Goal: Task Accomplishment & Management: Use online tool/utility

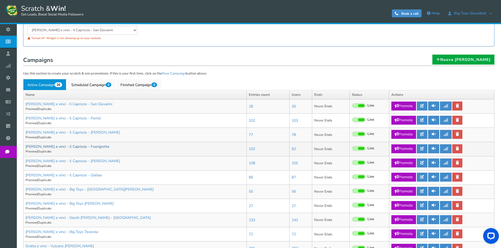
scroll to position [79, 0]
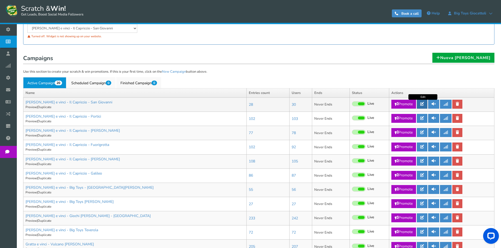
click at [422, 104] on icon at bounding box center [422, 104] width 4 height 4
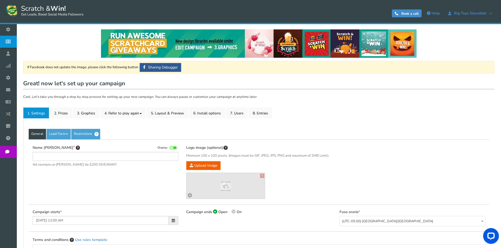
type input "[PERSON_NAME] e vinci - Il Capriccio - San Giovanni"
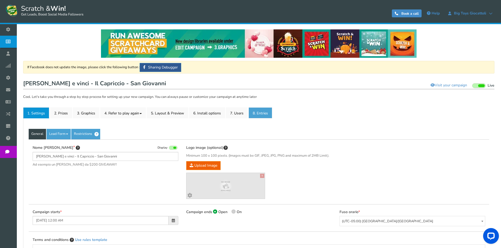
click at [260, 113] on link "8. Entries" at bounding box center [260, 112] width 24 height 11
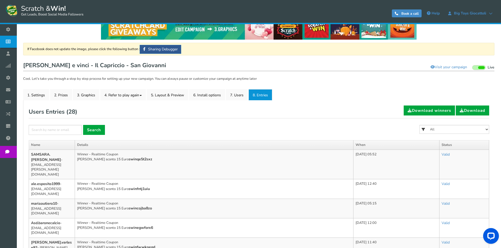
scroll to position [26, 0]
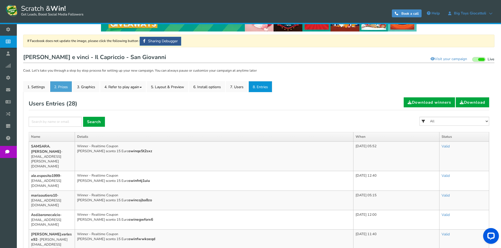
click at [54, 83] on link "2. Prizes" at bounding box center [61, 86] width 22 height 11
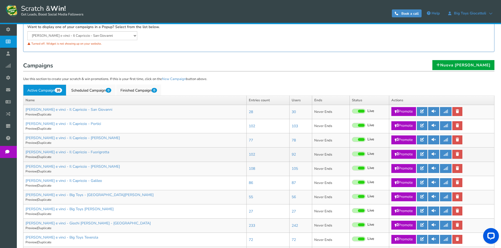
scroll to position [79, 0]
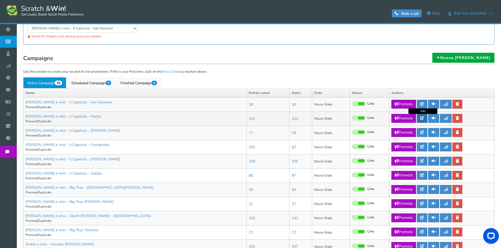
click at [424, 117] on icon at bounding box center [422, 118] width 4 height 4
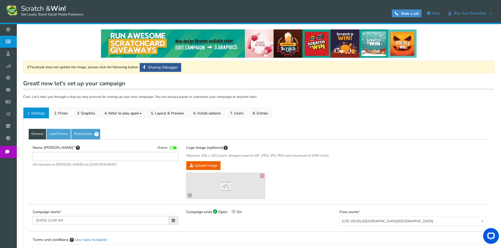
type input "[PERSON_NAME] e vinci - Il Capriccio - Portici"
click at [68, 114] on link "2. Prizes" at bounding box center [61, 112] width 22 height 11
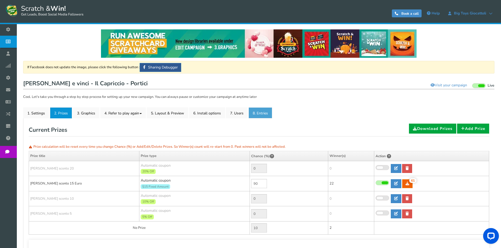
click at [267, 115] on link "8. Entries" at bounding box center [260, 112] width 24 height 11
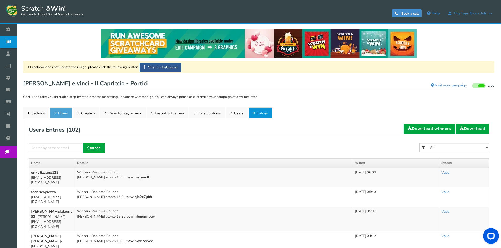
click at [61, 113] on link "2. Prizes" at bounding box center [61, 112] width 22 height 11
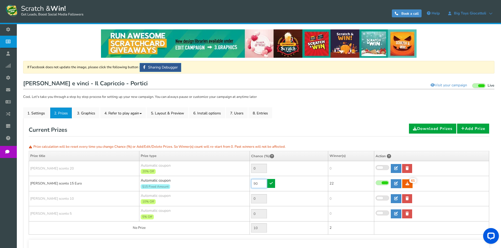
drag, startPoint x: 262, startPoint y: 183, endPoint x: 235, endPoint y: 182, distance: 26.3
click at [237, 183] on tr "[PERSON_NAME] sconto 15 Euro Automatic coupon $15 Fixed Amount Min.order value:…" at bounding box center [259, 183] width 460 height 15
type input "30"
click at [271, 185] on icon at bounding box center [270, 184] width 3 height 4
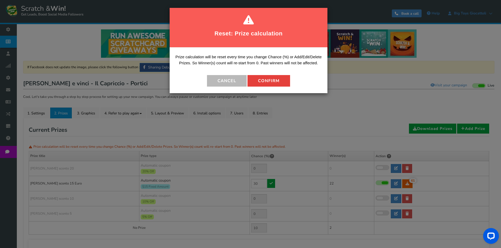
click at [278, 79] on button "Confirm" at bounding box center [268, 81] width 43 height 12
type input "70"
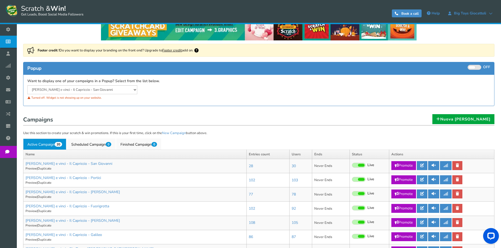
scroll to position [53, 0]
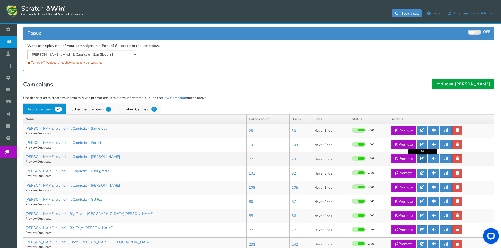
click at [421, 160] on icon at bounding box center [422, 159] width 4 height 4
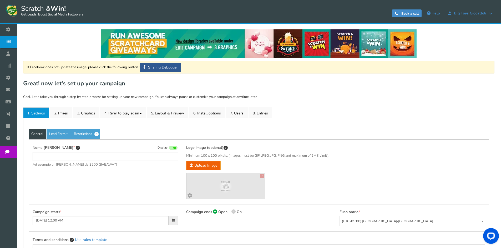
type input "[PERSON_NAME] e vinci - Il Capriccio - [PERSON_NAME]"
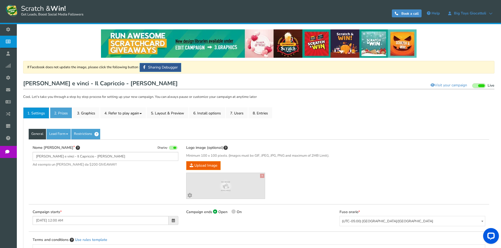
click at [56, 111] on link "2. Prizes" at bounding box center [61, 112] width 22 height 11
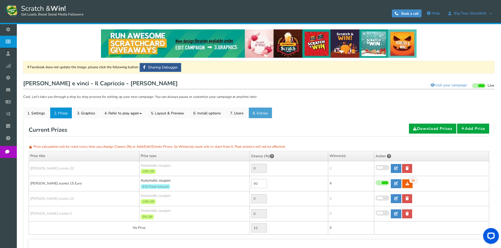
click at [268, 114] on link "8. Entries" at bounding box center [260, 112] width 24 height 11
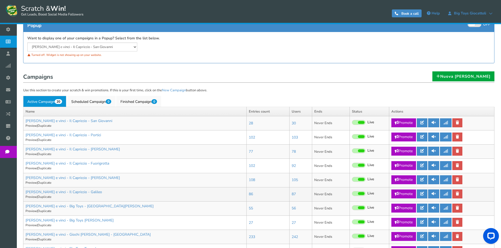
scroll to position [79, 0]
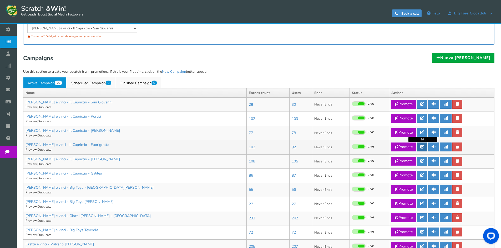
click at [421, 147] on icon at bounding box center [422, 147] width 4 height 4
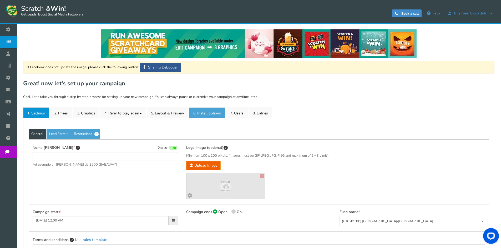
type input "[PERSON_NAME] e vinci - Il Capriccio - Fuorigrotta"
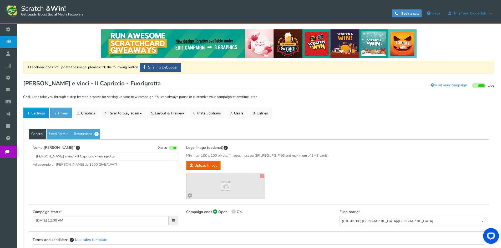
click at [65, 110] on link "2. Prizes" at bounding box center [61, 112] width 22 height 11
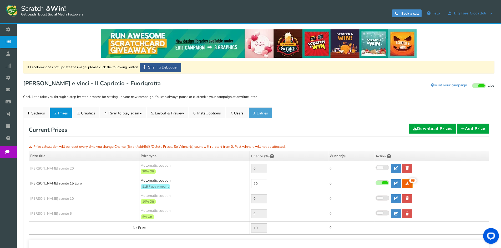
click at [264, 115] on link "8. Entries" at bounding box center [260, 112] width 24 height 11
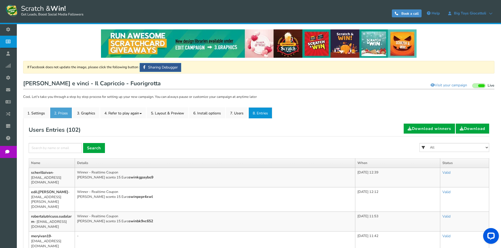
click at [63, 112] on link "2. Prizes" at bounding box center [61, 112] width 22 height 11
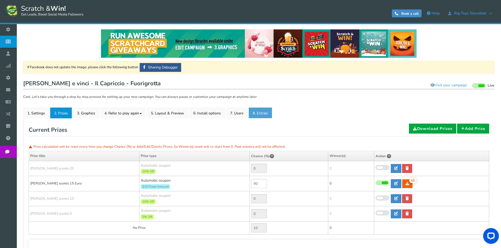
click at [268, 112] on link "8. Entries" at bounding box center [260, 112] width 24 height 11
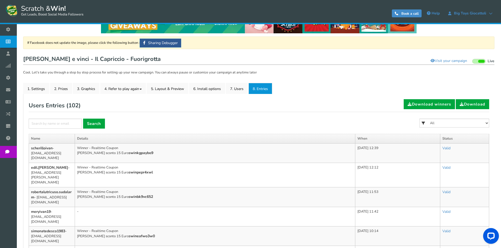
scroll to position [53, 0]
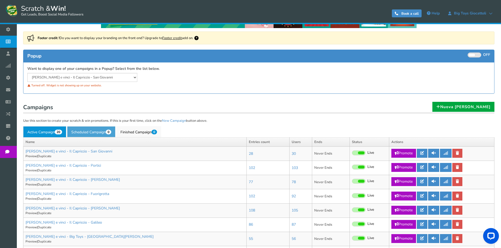
scroll to position [105, 0]
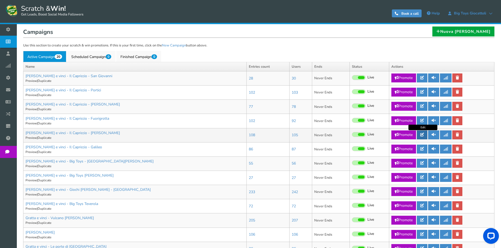
click at [424, 137] on link at bounding box center [422, 135] width 11 height 9
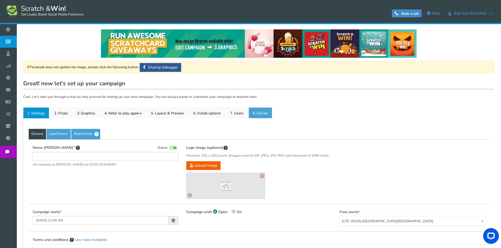
type input "[PERSON_NAME] e vinci - Il Capriccio - [PERSON_NAME]"
click at [270, 115] on link "8. Entries" at bounding box center [260, 112] width 24 height 11
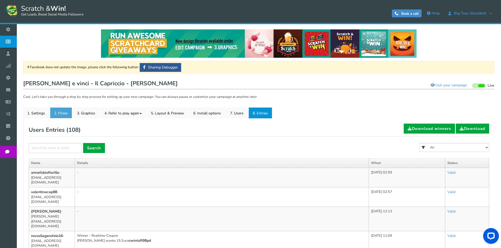
click at [69, 117] on link "2. Prizes" at bounding box center [61, 112] width 22 height 11
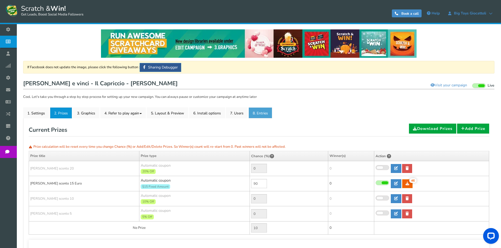
click at [257, 110] on link "8. Entries" at bounding box center [260, 112] width 24 height 11
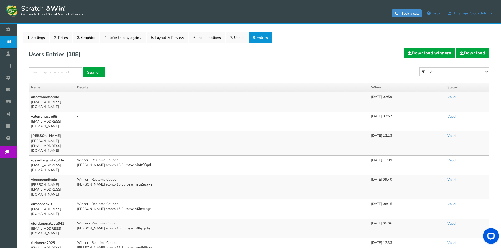
scroll to position [79, 0]
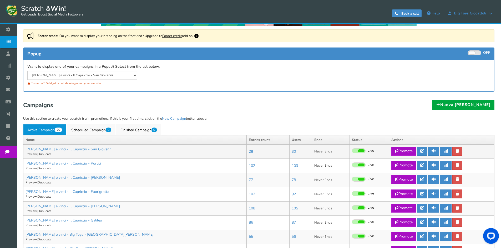
scroll to position [105, 0]
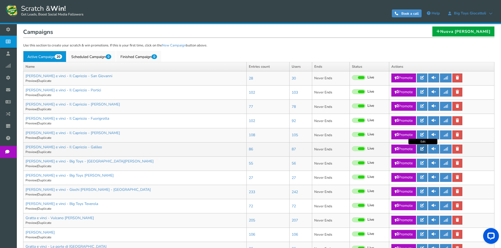
click at [424, 150] on icon at bounding box center [422, 149] width 4 height 4
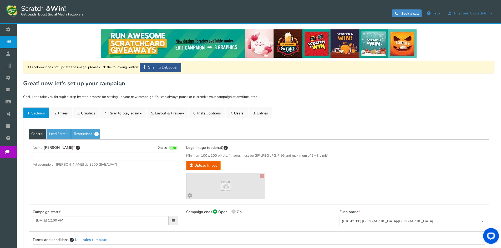
type input "[PERSON_NAME] e vinci - Il Capriccio - Galileo"
click at [68, 111] on link "2. Prizes" at bounding box center [61, 112] width 22 height 11
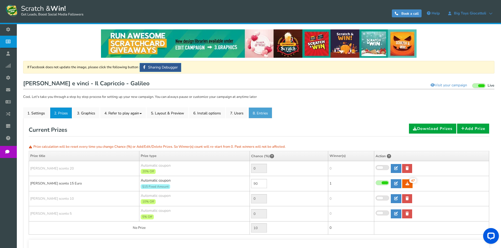
click at [257, 114] on link "8. Entries" at bounding box center [260, 112] width 24 height 11
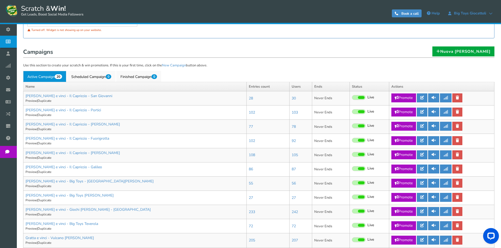
scroll to position [105, 0]
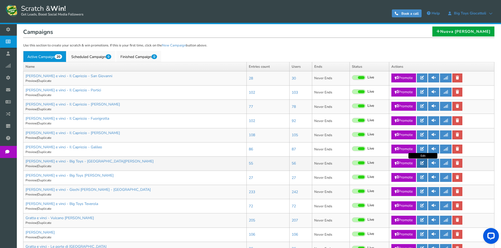
click at [425, 164] on link at bounding box center [422, 163] width 11 height 9
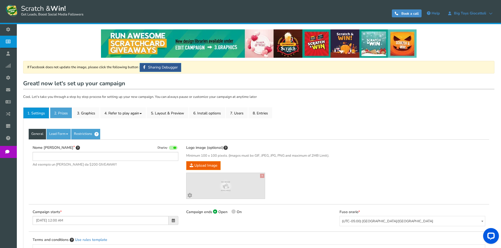
type input "[PERSON_NAME] e vinci - Big Toys - [GEOGRAPHIC_DATA][PERSON_NAME]"
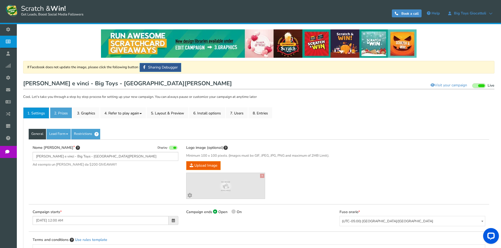
click at [62, 112] on link "2. Prizes" at bounding box center [61, 112] width 22 height 11
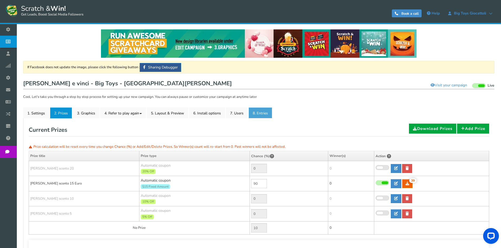
click at [259, 110] on link "8. Entries" at bounding box center [260, 112] width 24 height 11
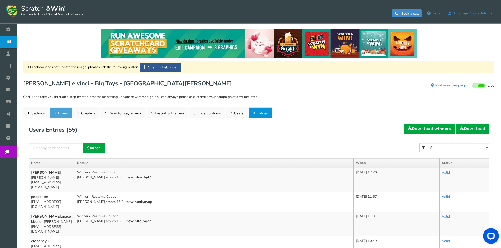
click at [61, 115] on link "2. Prizes" at bounding box center [61, 112] width 22 height 11
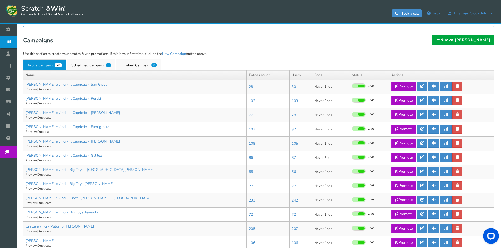
scroll to position [105, 0]
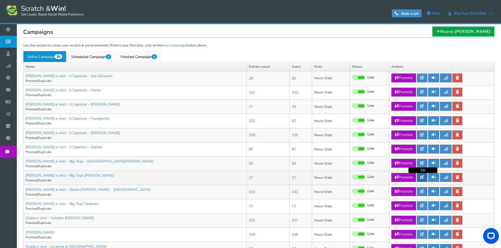
click at [425, 177] on link at bounding box center [422, 177] width 11 height 9
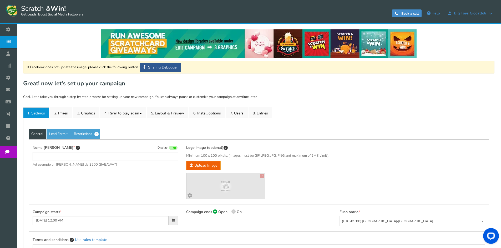
type input "[PERSON_NAME] e vinci - Big Toys [PERSON_NAME]"
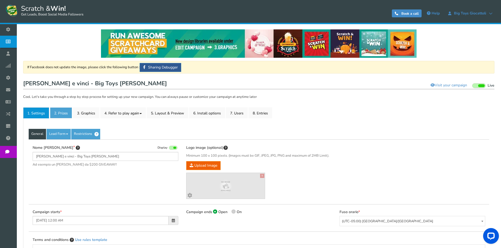
click at [61, 110] on link "2. Prizes" at bounding box center [61, 112] width 22 height 11
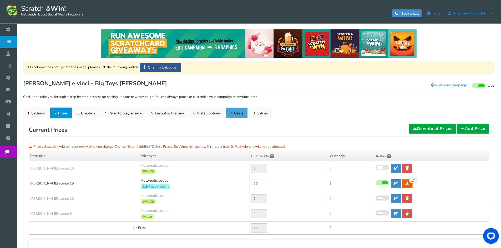
drag, startPoint x: 237, startPoint y: 113, endPoint x: 252, endPoint y: 113, distance: 15.0
click at [237, 113] on link "7. Users" at bounding box center [237, 112] width 22 height 11
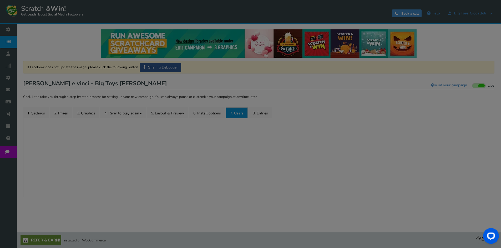
click at [257, 113] on div "● ● ● ● ● ●" at bounding box center [251, 124] width 66 height 48
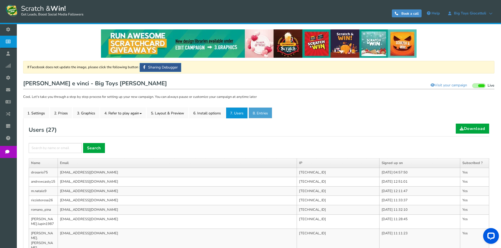
click at [263, 114] on link "8. Entries" at bounding box center [260, 112] width 24 height 11
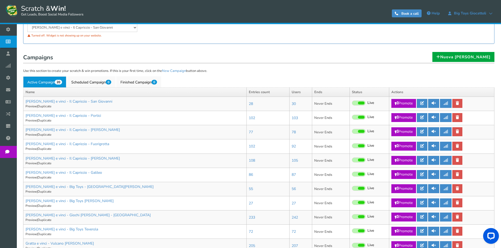
scroll to position [105, 0]
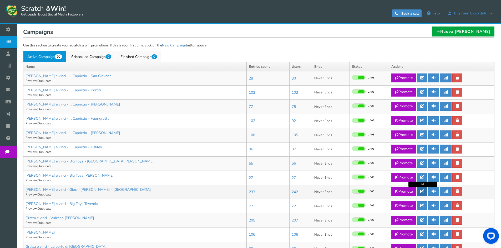
click at [424, 192] on icon at bounding box center [422, 192] width 4 height 4
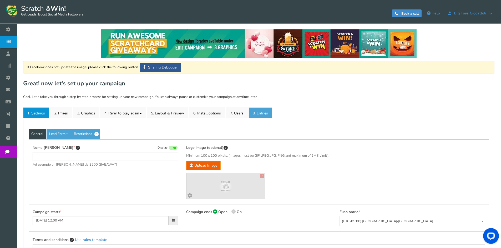
type input "[PERSON_NAME] e vinci - Giochi [PERSON_NAME] - [GEOGRAPHIC_DATA]"
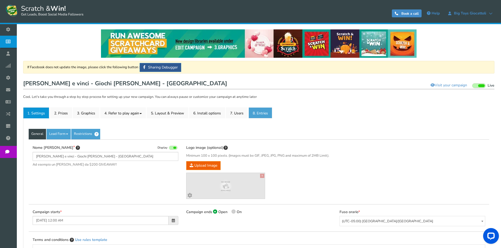
click at [255, 117] on link "8. Entries" at bounding box center [260, 112] width 24 height 11
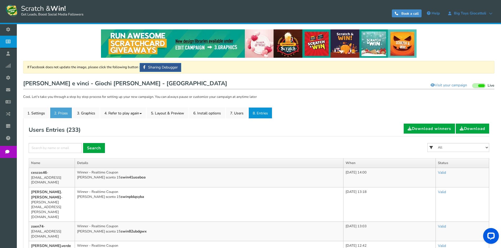
click at [66, 112] on link "2. Prizes" at bounding box center [61, 112] width 22 height 11
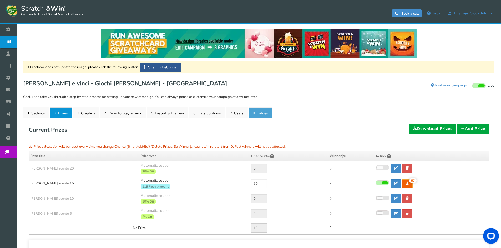
click at [266, 114] on link "8. Entries" at bounding box center [260, 112] width 24 height 11
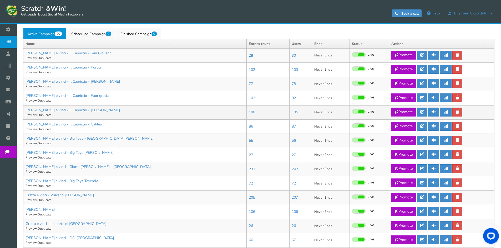
scroll to position [131, 0]
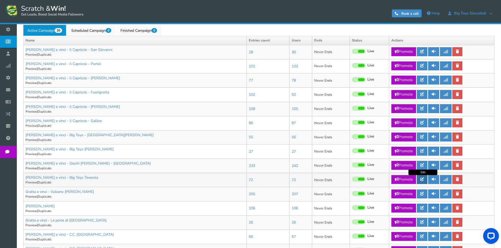
click at [425, 180] on link at bounding box center [422, 179] width 11 height 9
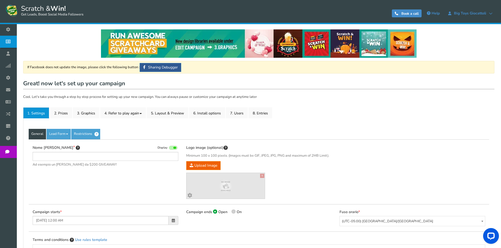
type input "[PERSON_NAME] e vinci - Big Toys Teverola"
click at [57, 113] on link "2. Prizes" at bounding box center [61, 112] width 22 height 11
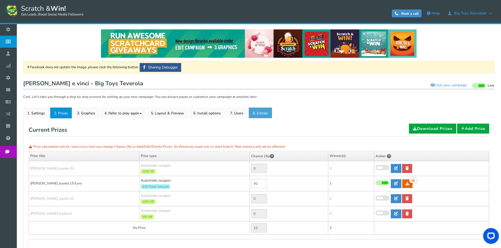
click at [261, 114] on link "8. Entries" at bounding box center [260, 112] width 24 height 11
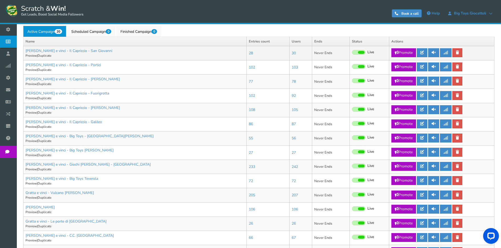
scroll to position [131, 0]
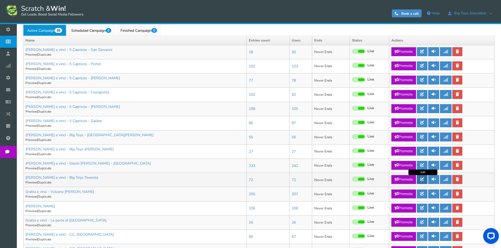
click at [421, 179] on icon at bounding box center [422, 180] width 4 height 4
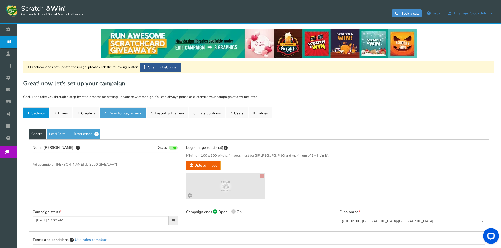
type input "[PERSON_NAME] e vinci - Big Toys Teverola"
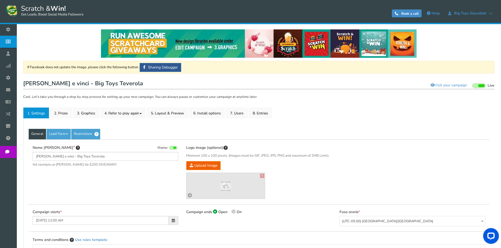
click at [73, 115] on li "2. Prizes" at bounding box center [61, 112] width 23 height 11
click at [67, 115] on link "2. Prizes" at bounding box center [61, 112] width 22 height 11
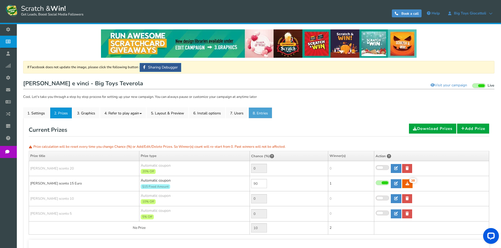
click at [269, 116] on link "8. Entries" at bounding box center [260, 112] width 24 height 11
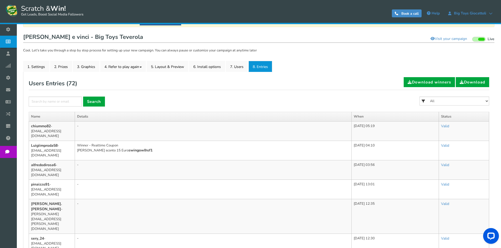
scroll to position [53, 0]
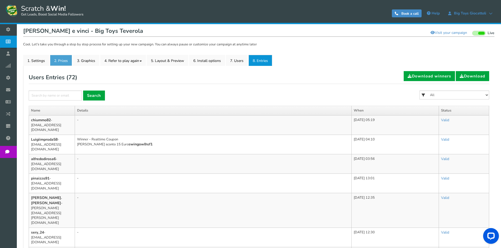
click at [62, 63] on link "2. Prizes" at bounding box center [61, 60] width 22 height 11
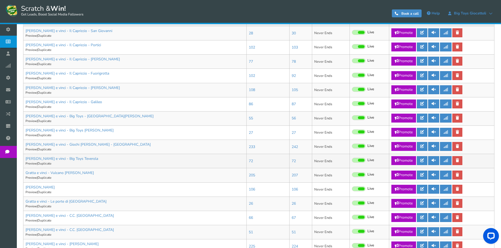
scroll to position [158, 0]
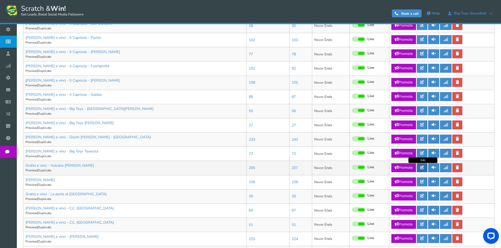
click at [423, 167] on icon at bounding box center [422, 168] width 4 height 4
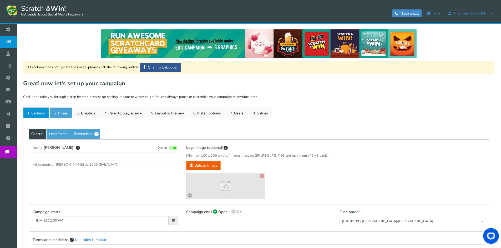
type input "Gratta e vinci - Vulcano [PERSON_NAME]"
click at [53, 114] on link "2. Prizes" at bounding box center [61, 112] width 22 height 11
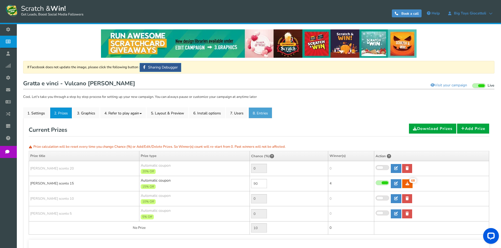
click at [266, 116] on link "8. Entries" at bounding box center [260, 112] width 24 height 11
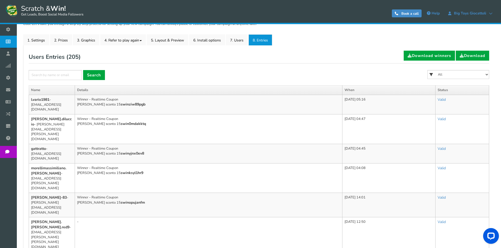
scroll to position [53, 0]
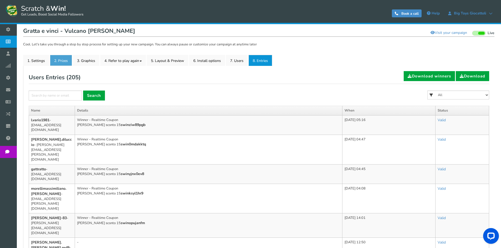
click at [64, 58] on link "2. Prizes" at bounding box center [61, 60] width 22 height 11
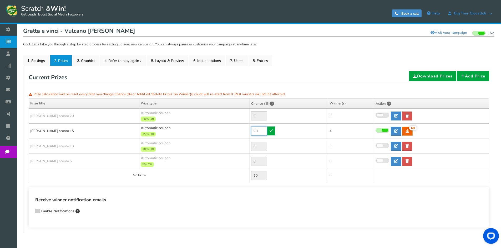
drag, startPoint x: 260, startPoint y: 132, endPoint x: 227, endPoint y: 132, distance: 33.1
click at [229, 132] on tr "[PERSON_NAME] sconto 15 Automatic coupon 15% Off Min.order value: 0 90 68 68 4" at bounding box center [259, 131] width 460 height 15
type input "30"
click at [270, 131] on icon at bounding box center [270, 131] width 3 height 4
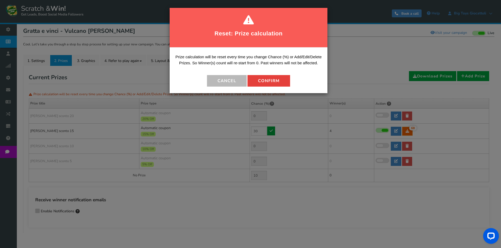
click at [275, 83] on button "Confirm" at bounding box center [268, 81] width 43 height 12
type input "70"
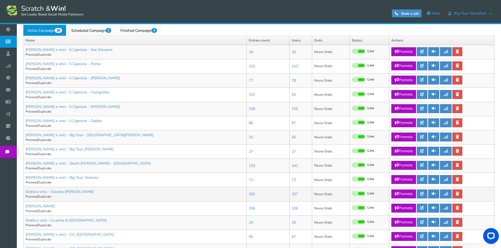
scroll to position [158, 0]
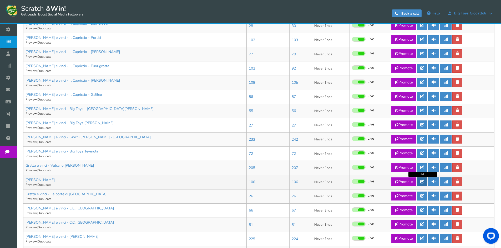
click at [423, 181] on icon at bounding box center [422, 182] width 4 height 4
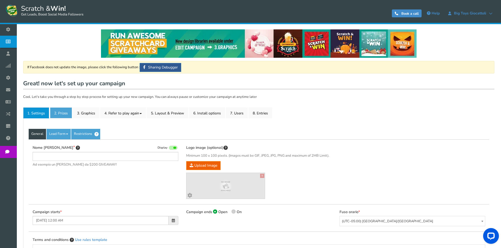
type input "[PERSON_NAME]"
click at [54, 111] on link "2. Prizes" at bounding box center [61, 112] width 22 height 11
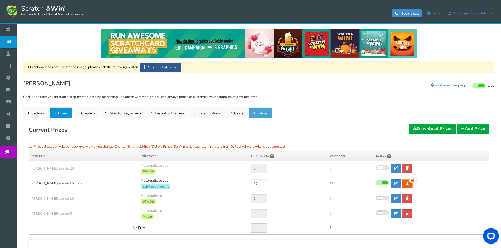
click at [265, 114] on link "8. Entries" at bounding box center [260, 112] width 24 height 11
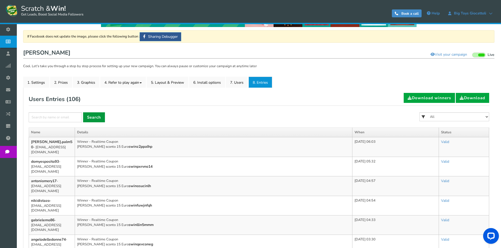
scroll to position [26, 0]
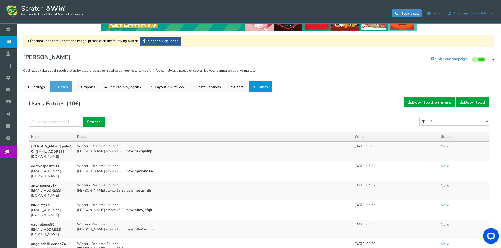
click at [59, 84] on link "2. Prizes" at bounding box center [61, 86] width 22 height 11
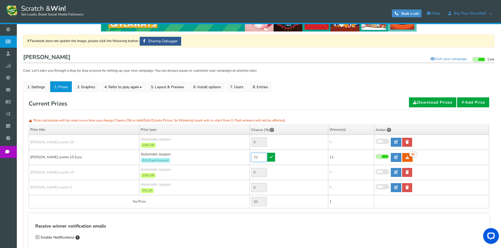
drag, startPoint x: 260, startPoint y: 158, endPoint x: 242, endPoint y: 156, distance: 18.3
click at [243, 156] on tr "[PERSON_NAME] sconto 15 Euro Automatic coupon $15 Fixed Amount Min.order value:…" at bounding box center [259, 157] width 460 height 15
type input "30"
click at [270, 156] on icon at bounding box center [270, 157] width 3 height 4
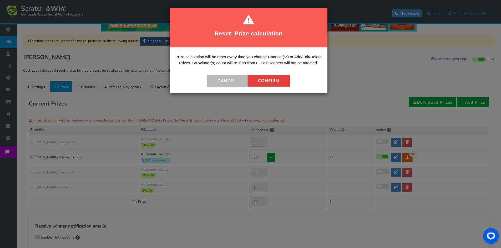
click at [269, 81] on button "Confirm" at bounding box center [268, 81] width 43 height 12
type input "70"
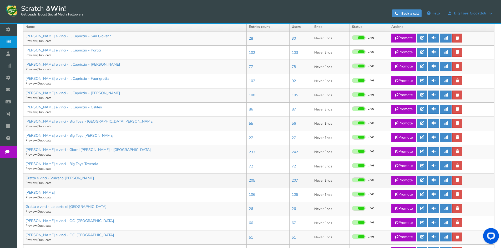
scroll to position [158, 0]
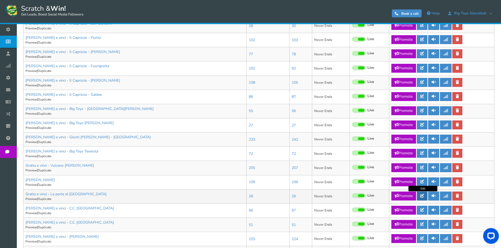
click at [422, 195] on icon at bounding box center [422, 196] width 4 height 4
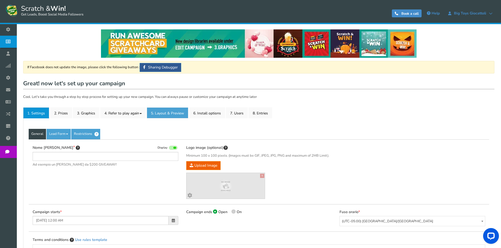
type input "Gratta e vinci - Le porte di [GEOGRAPHIC_DATA]"
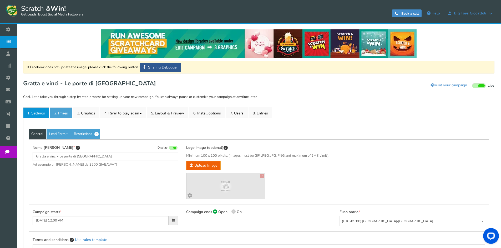
click at [59, 113] on link "2. Prizes" at bounding box center [61, 112] width 22 height 11
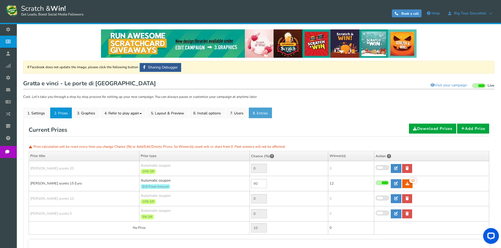
click at [266, 110] on link "8. Entries" at bounding box center [260, 112] width 24 height 11
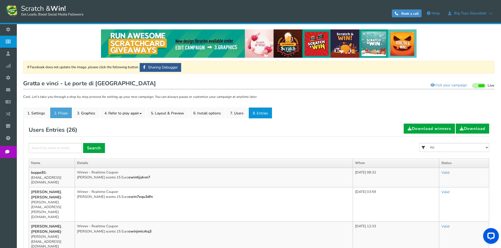
click at [65, 117] on link "2. Prizes" at bounding box center [61, 112] width 22 height 11
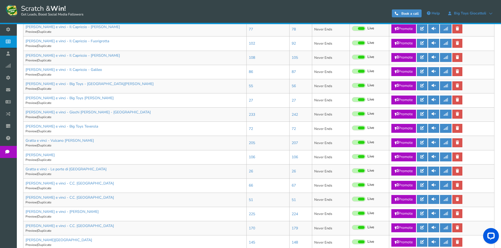
scroll to position [184, 0]
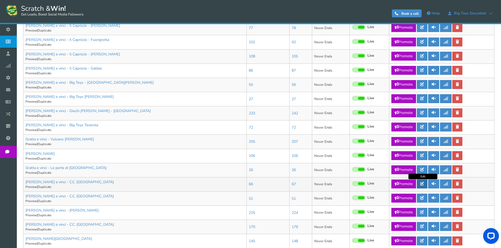
click at [423, 186] on link at bounding box center [422, 184] width 11 height 9
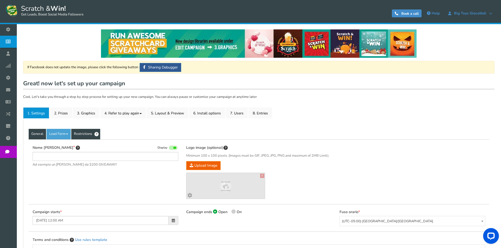
type input "[PERSON_NAME] e vinci - C.C. [GEOGRAPHIC_DATA]"
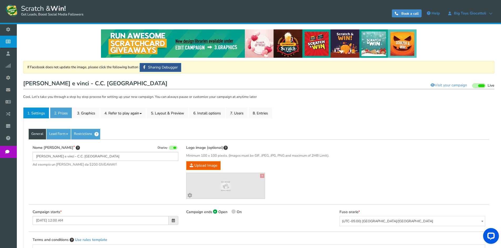
click at [56, 114] on link "2. Prizes" at bounding box center [61, 112] width 22 height 11
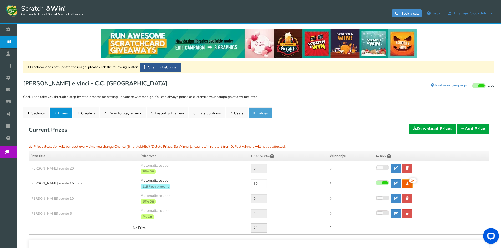
click at [259, 116] on link "8. Entries" at bounding box center [260, 112] width 24 height 11
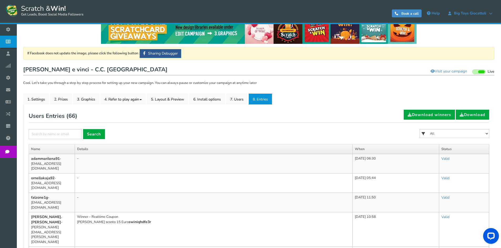
scroll to position [26, 0]
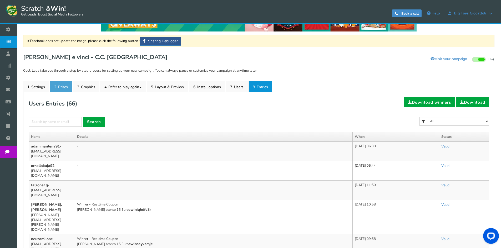
click at [58, 85] on link "2. Prizes" at bounding box center [61, 86] width 22 height 11
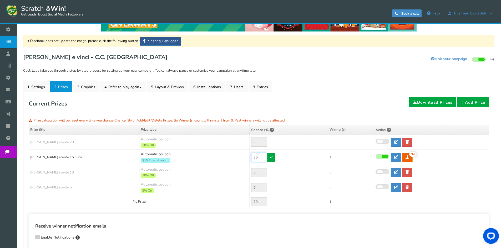
drag, startPoint x: 238, startPoint y: 158, endPoint x: 224, endPoint y: 154, distance: 14.2
click at [230, 158] on tr "[PERSON_NAME] sconto 15 Euro Automatic coupon $15 Fixed Amount Min.order value:…" at bounding box center [259, 157] width 460 height 15
type input "90"
click at [269, 157] on link at bounding box center [271, 157] width 8 height 9
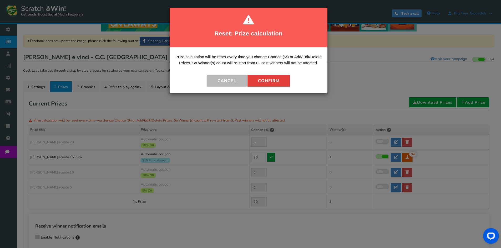
click at [271, 84] on button "Confirm" at bounding box center [268, 81] width 43 height 12
type input "10"
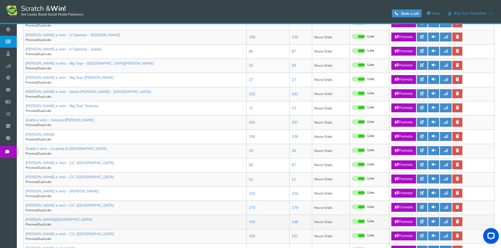
scroll to position [253, 0]
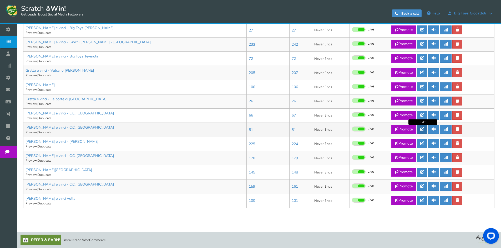
click at [423, 131] on icon at bounding box center [422, 129] width 4 height 4
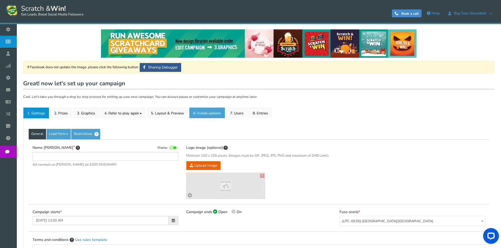
type input "[PERSON_NAME] e vinci - C.C. [GEOGRAPHIC_DATA]"
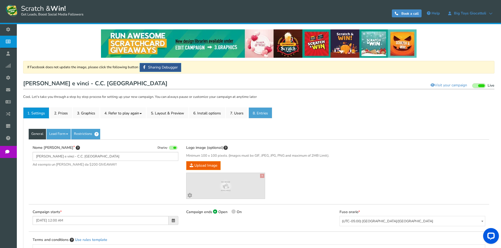
click at [261, 112] on link "8. Entries" at bounding box center [260, 112] width 24 height 11
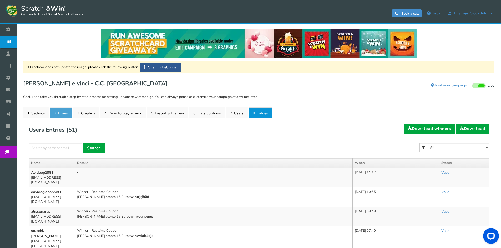
click at [63, 116] on link "2. Prizes" at bounding box center [61, 112] width 22 height 11
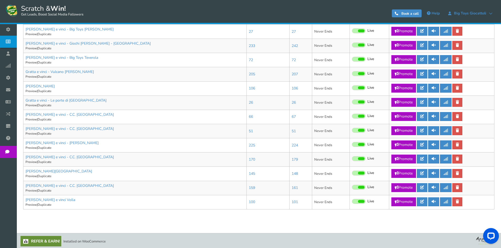
scroll to position [253, 0]
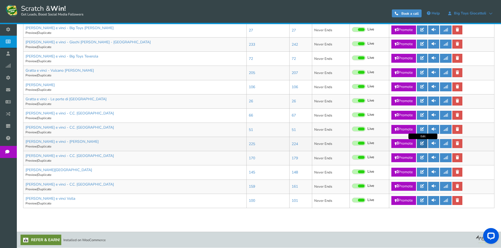
click at [423, 145] on icon at bounding box center [422, 144] width 4 height 4
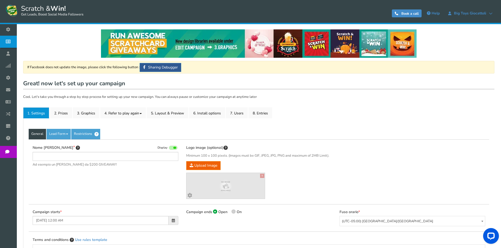
type input "[PERSON_NAME] e vinci - [PERSON_NAME]"
click at [63, 113] on link "2. Prizes" at bounding box center [61, 112] width 22 height 11
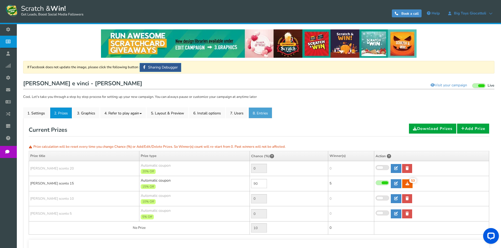
click at [267, 114] on link "8. Entries" at bounding box center [260, 112] width 24 height 11
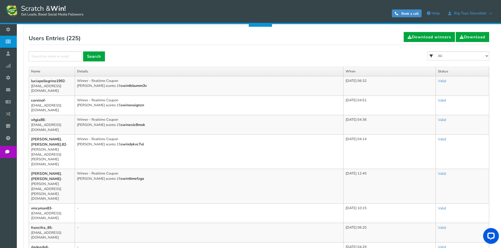
scroll to position [26, 0]
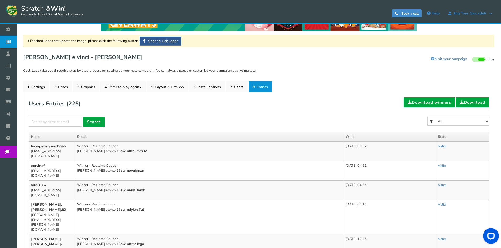
click at [65, 89] on link "2. Prizes" at bounding box center [61, 86] width 22 height 11
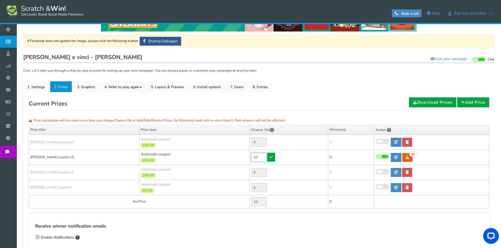
drag, startPoint x: 257, startPoint y: 158, endPoint x: 244, endPoint y: 156, distance: 13.3
click at [245, 156] on tr "[PERSON_NAME] sconto 15 Automatic coupon 15% Off Min.order value: 0 90 53 53 5" at bounding box center [259, 157] width 460 height 15
type input "60"
click at [274, 158] on link at bounding box center [271, 157] width 8 height 9
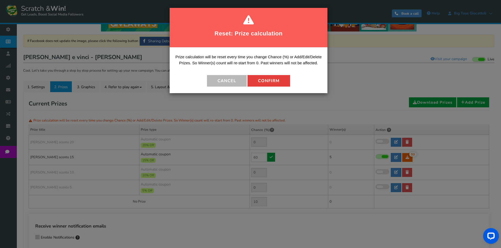
click at [272, 80] on button "Confirm" at bounding box center [268, 81] width 43 height 12
type input "40"
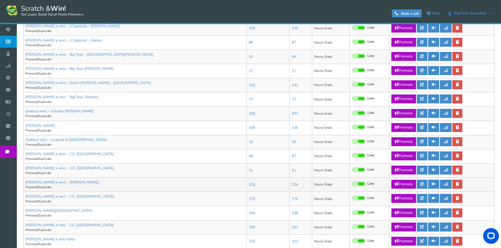
scroll to position [253, 0]
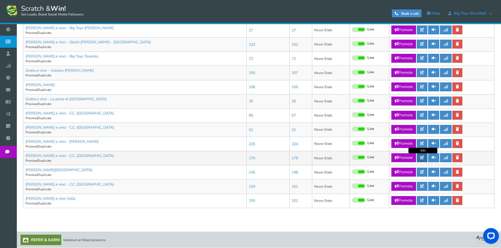
click at [423, 157] on icon at bounding box center [422, 158] width 4 height 4
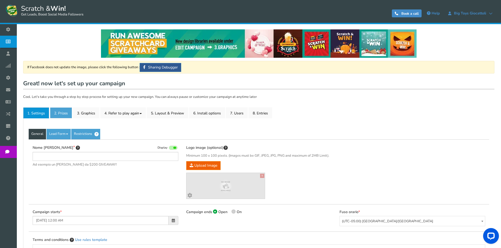
type input "[PERSON_NAME] e vinci - C.C. [GEOGRAPHIC_DATA]"
click at [63, 110] on link "2. Prizes" at bounding box center [61, 112] width 22 height 11
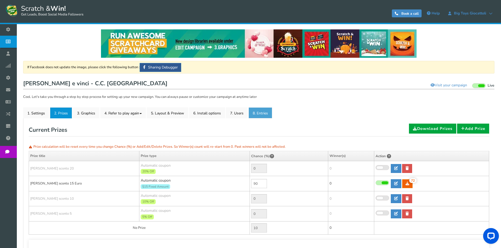
click at [264, 113] on link "8. Entries" at bounding box center [260, 112] width 24 height 11
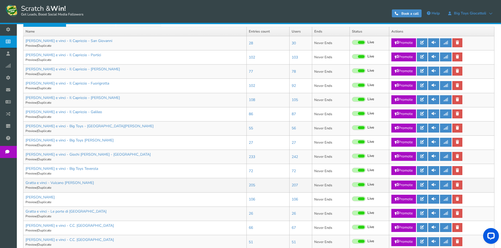
scroll to position [237, 0]
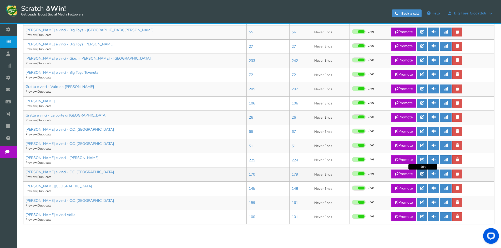
click at [424, 176] on icon at bounding box center [422, 174] width 4 height 4
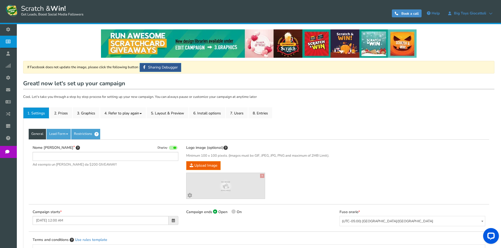
type input "[PERSON_NAME] e vinci - C.C. [GEOGRAPHIC_DATA]"
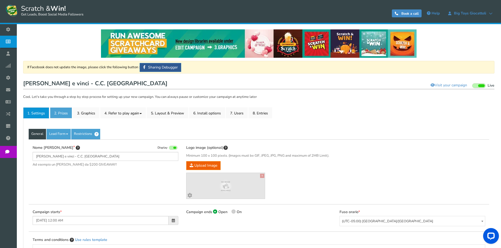
click at [57, 114] on link "2. Prizes" at bounding box center [61, 112] width 22 height 11
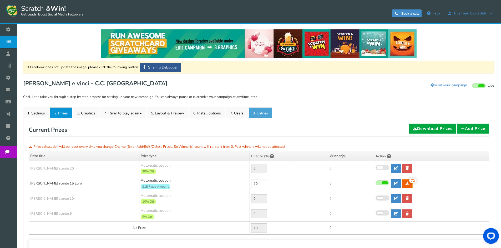
click at [259, 116] on link "8. Entries" at bounding box center [260, 112] width 24 height 11
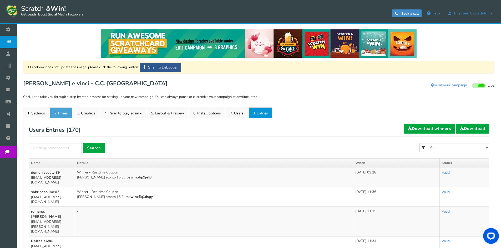
click at [67, 114] on link "2. Prizes" at bounding box center [61, 112] width 22 height 11
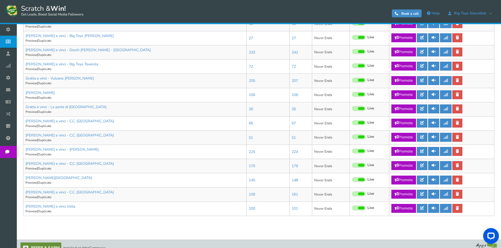
scroll to position [253, 0]
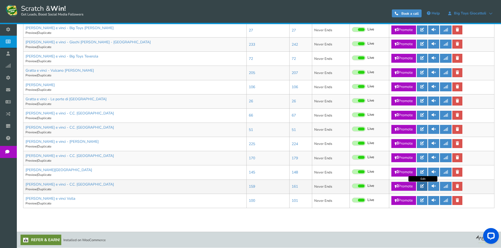
click at [423, 186] on icon at bounding box center [422, 186] width 4 height 4
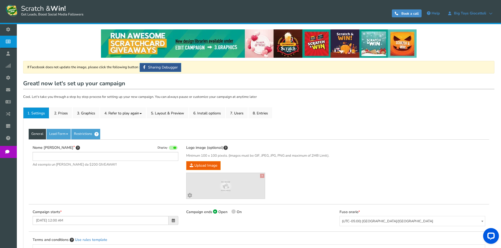
type input "[PERSON_NAME] e vinci - C.C. [GEOGRAPHIC_DATA]"
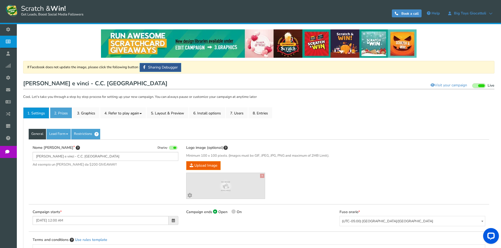
click at [62, 111] on link "2. Prizes" at bounding box center [61, 112] width 22 height 11
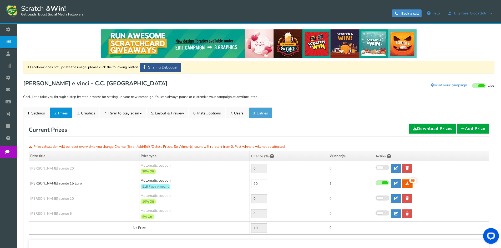
click at [270, 113] on link "8. Entries" at bounding box center [260, 112] width 24 height 11
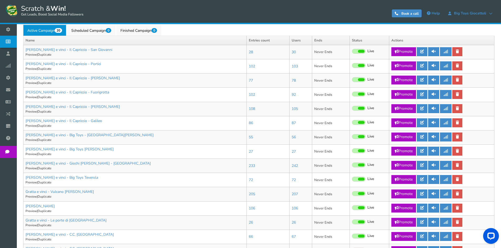
scroll to position [253, 0]
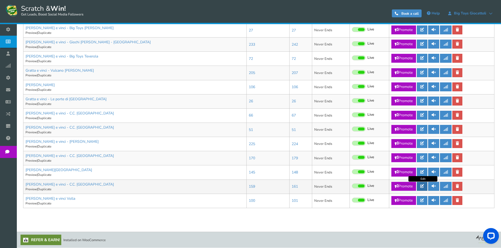
click at [422, 184] on link at bounding box center [422, 186] width 11 height 9
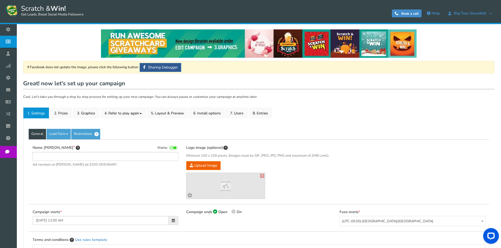
type input "[PERSON_NAME] e vinci - C.C. [GEOGRAPHIC_DATA]"
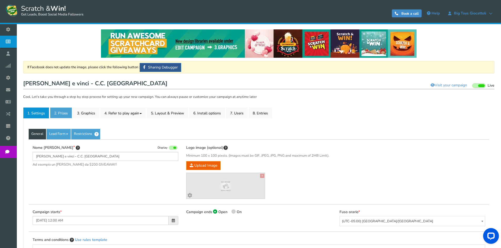
click at [63, 115] on link "2. Prizes" at bounding box center [61, 112] width 22 height 11
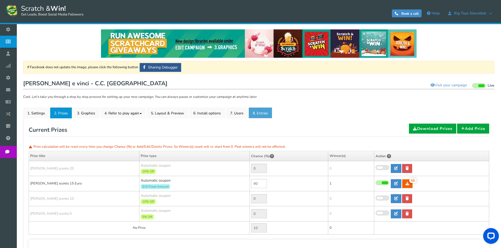
click at [257, 117] on link "8. Entries" at bounding box center [260, 112] width 24 height 11
